Goal: Navigation & Orientation: Find specific page/section

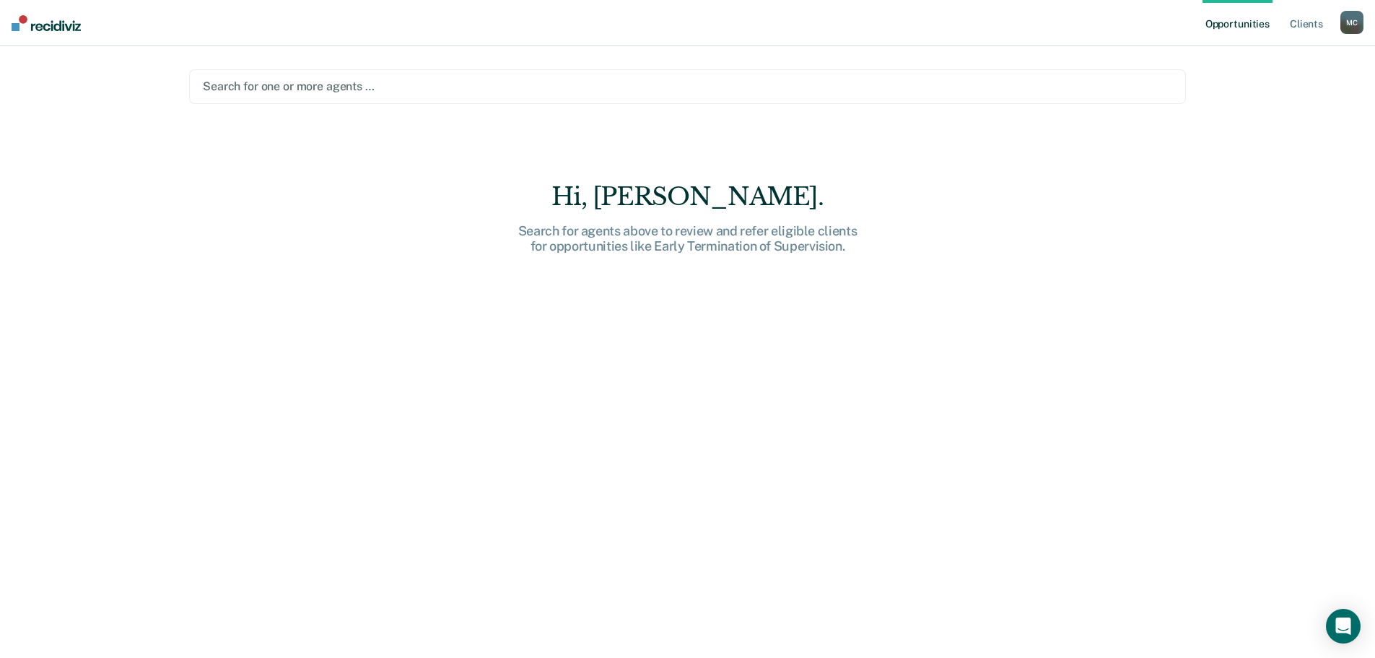
click at [370, 79] on div at bounding box center [687, 86] width 969 height 17
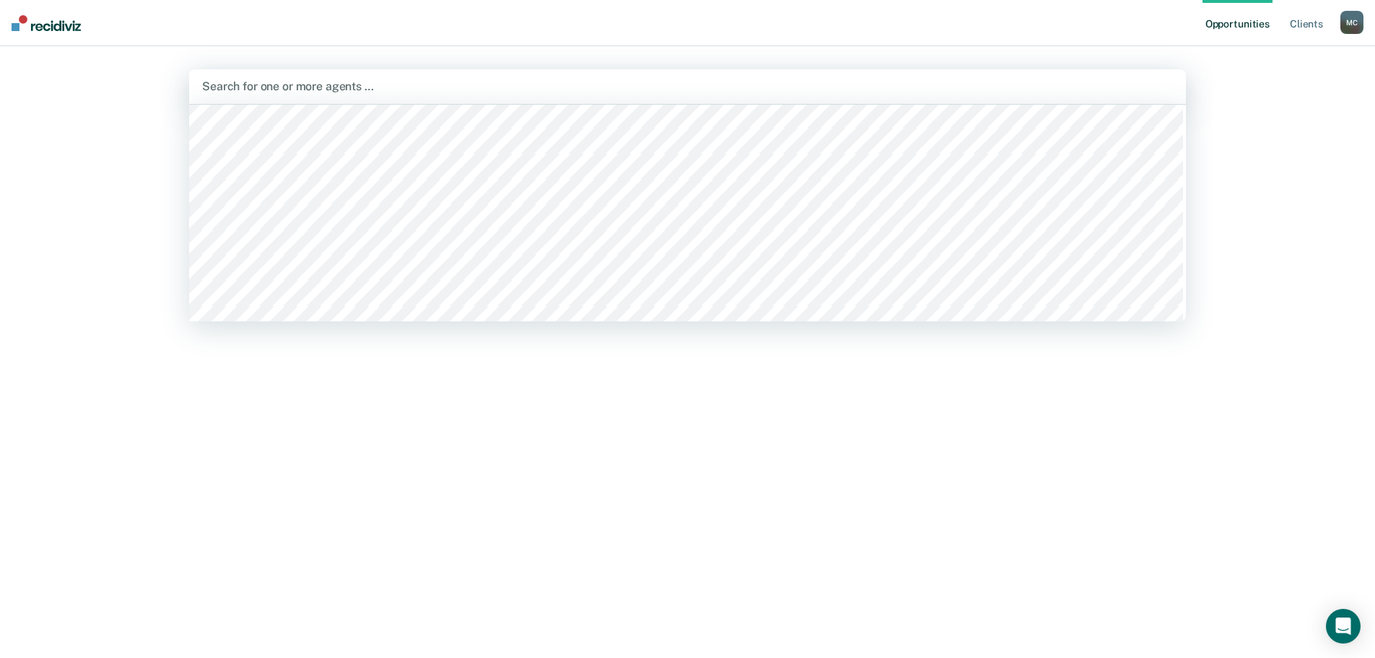
scroll to position [2959, 0]
click at [624, 424] on div "Hi, [PERSON_NAME]. Search for agents above to review and refer eligible clients…" at bounding box center [687, 430] width 997 height 496
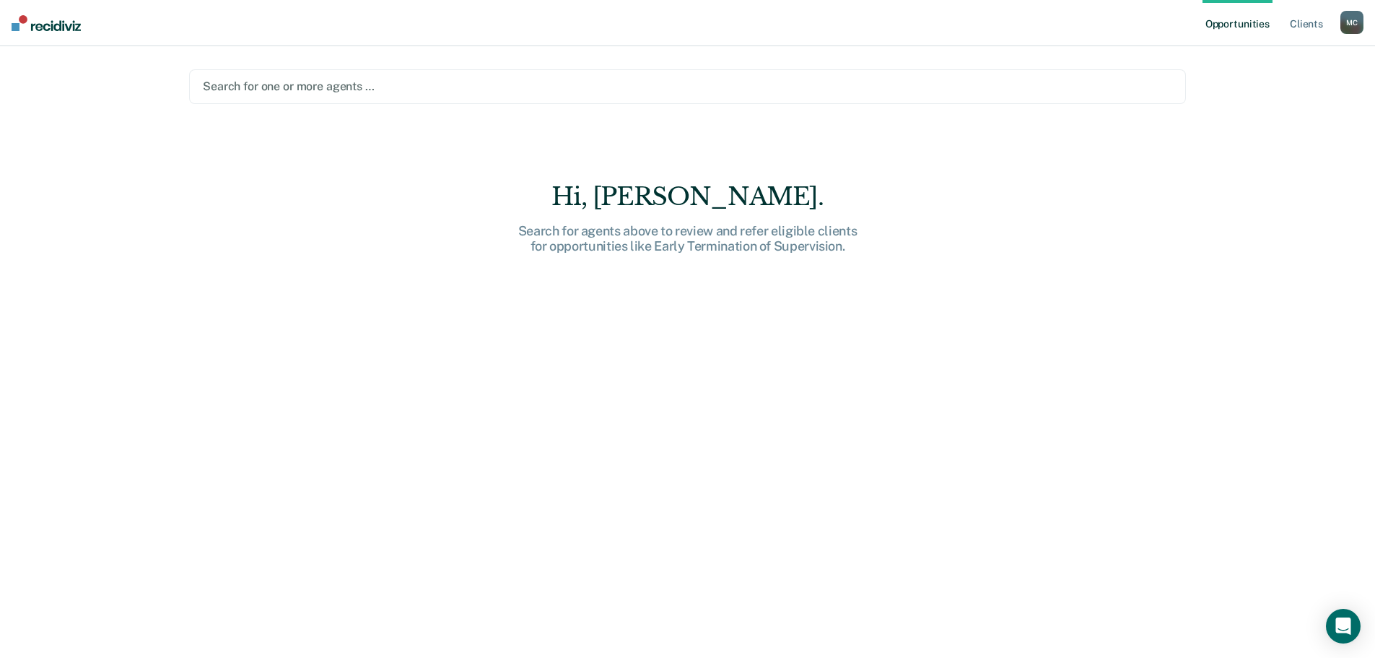
click at [1242, 26] on link "Opportunities" at bounding box center [1238, 23] width 70 height 46
click at [1320, 24] on link "Client s" at bounding box center [1306, 23] width 39 height 46
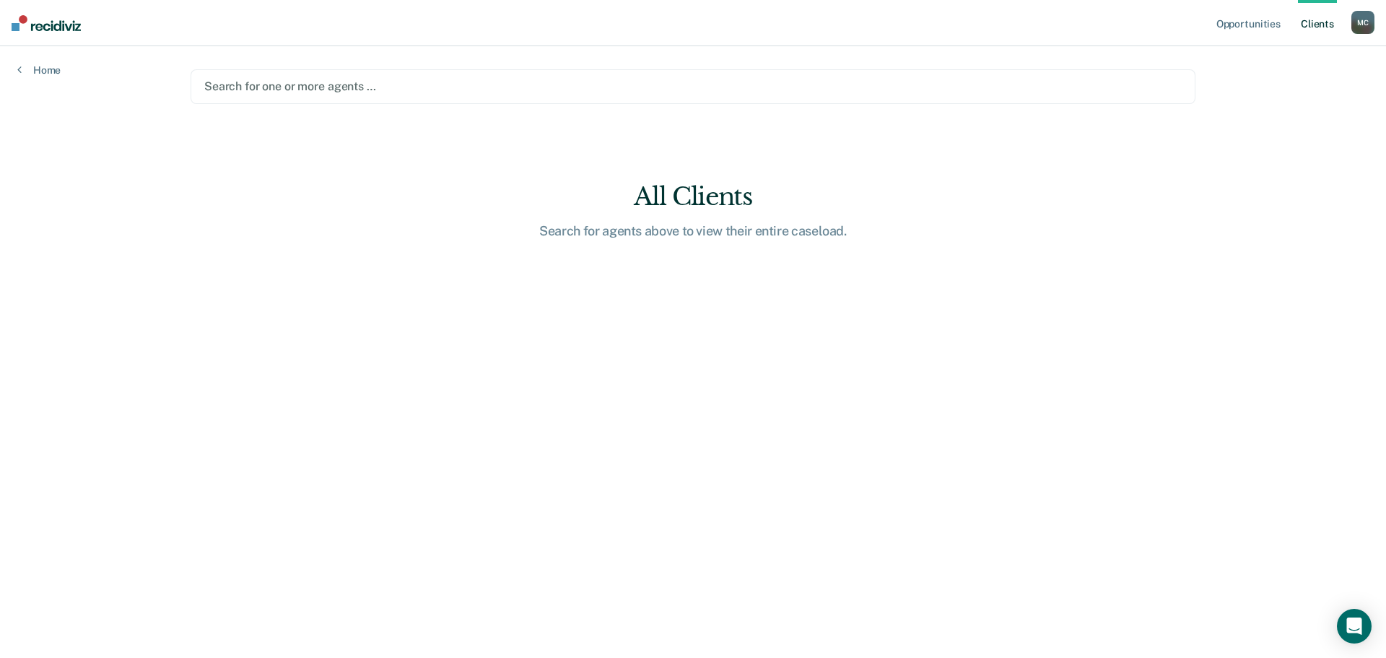
click at [1320, 24] on link "Client s" at bounding box center [1317, 23] width 39 height 46
click at [1361, 27] on div "M C" at bounding box center [1362, 22] width 23 height 23
click at [1135, 188] on main "Search for one or more agents … All Clients Search for agents above to view the…" at bounding box center [692, 334] width 1039 height 577
click at [1311, 22] on link "Client s" at bounding box center [1317, 23] width 39 height 46
click at [1252, 26] on link "Opportunities" at bounding box center [1248, 23] width 70 height 46
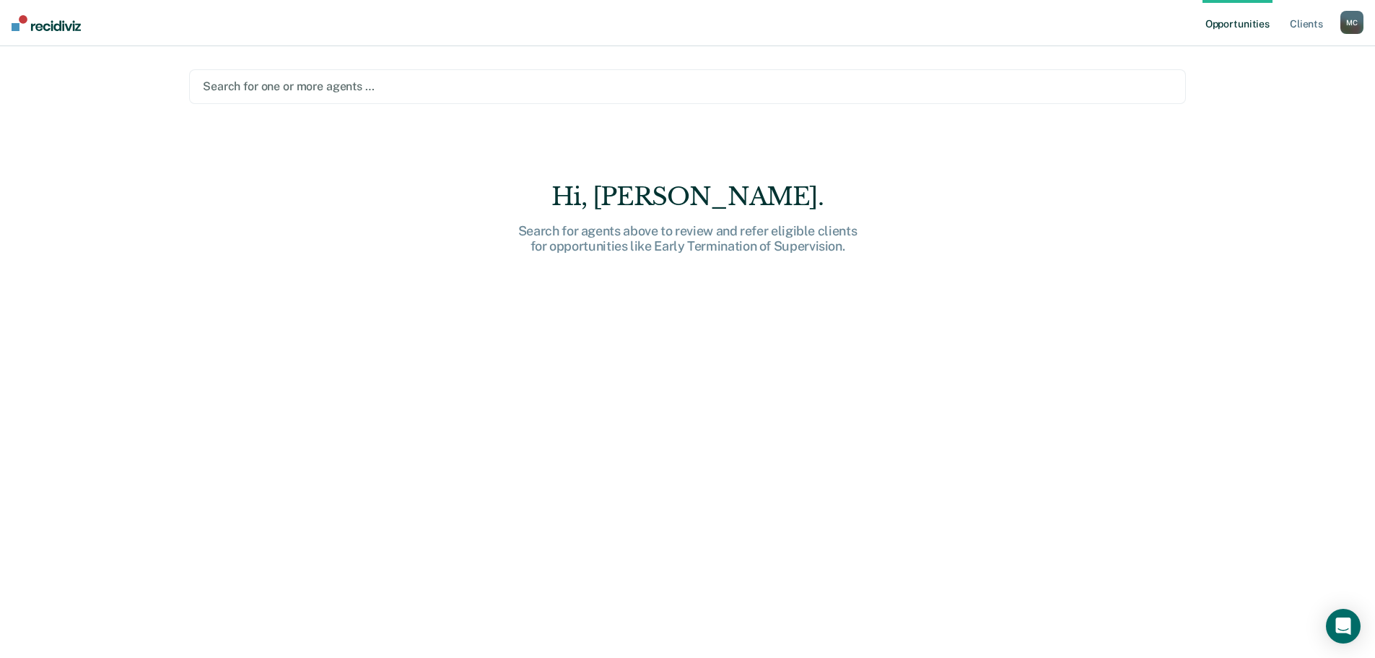
click at [67, 29] on img at bounding box center [46, 23] width 69 height 16
